Goal: Information Seeking & Learning: Learn about a topic

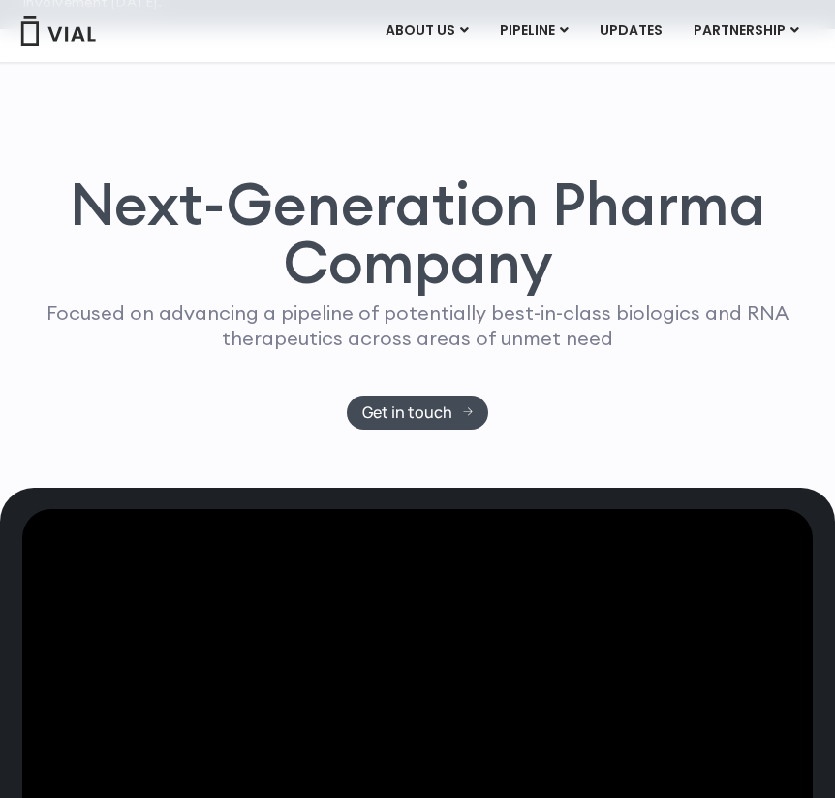
scroll to position [143, 0]
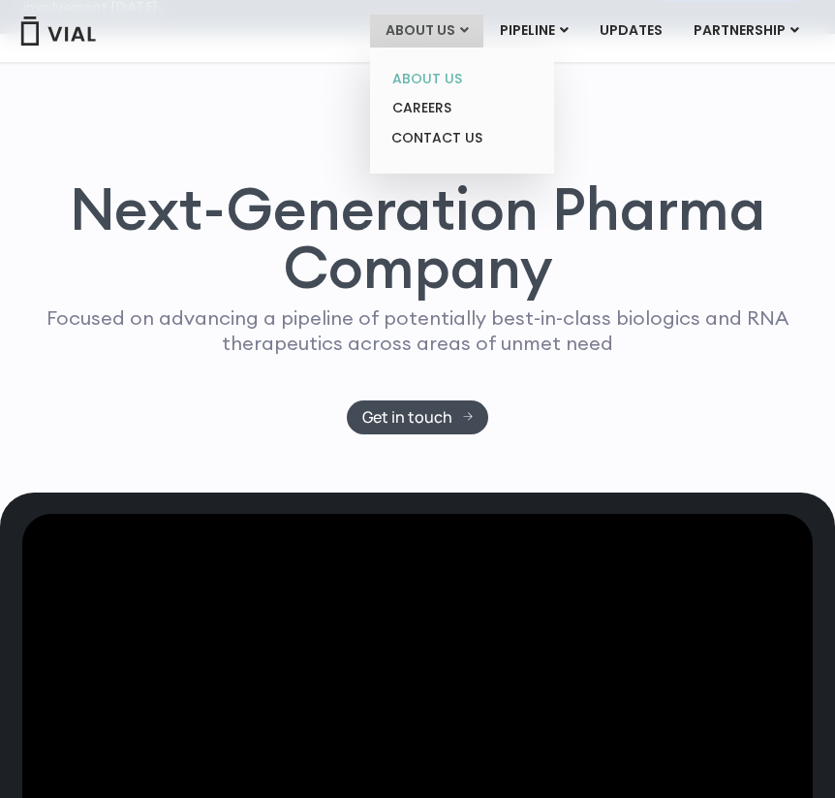
click at [443, 76] on link "ABOUT US" at bounding box center [462, 79] width 170 height 30
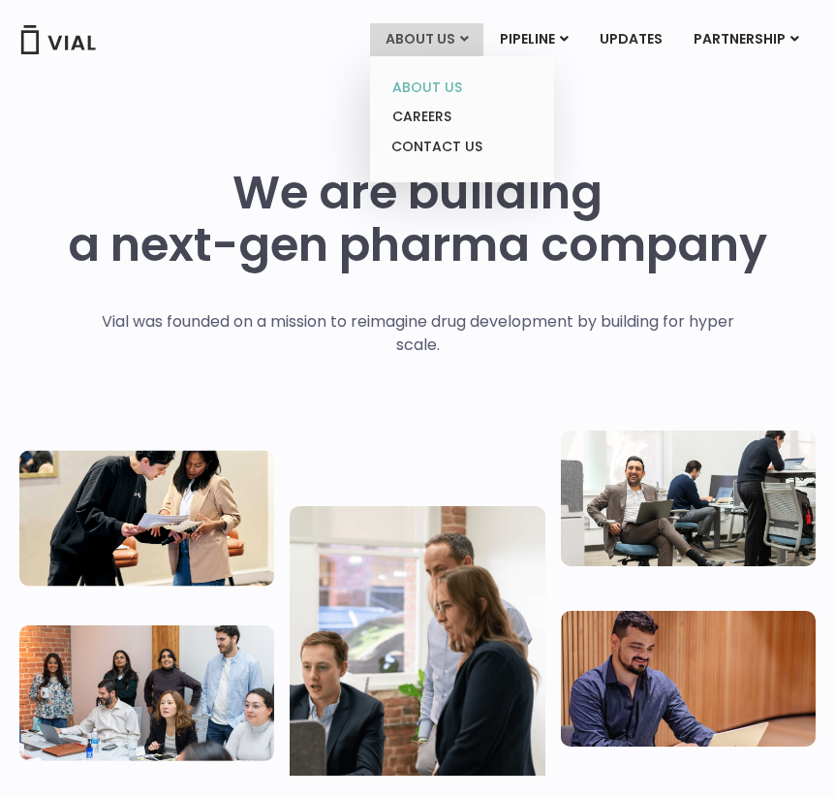
click at [441, 82] on link "ABOUT US" at bounding box center [462, 88] width 170 height 30
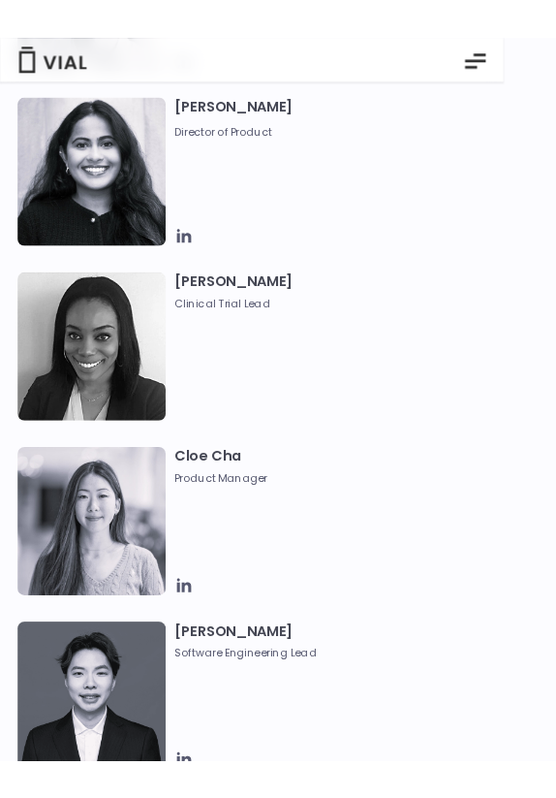
scroll to position [2657, 0]
